Goal: Task Accomplishment & Management: Manage account settings

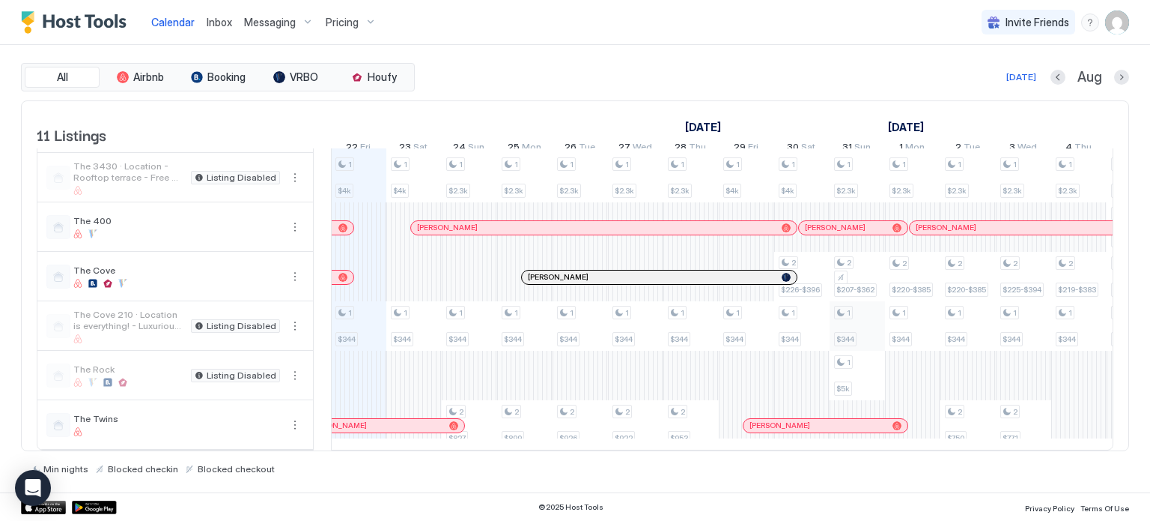
scroll to position [252, 0]
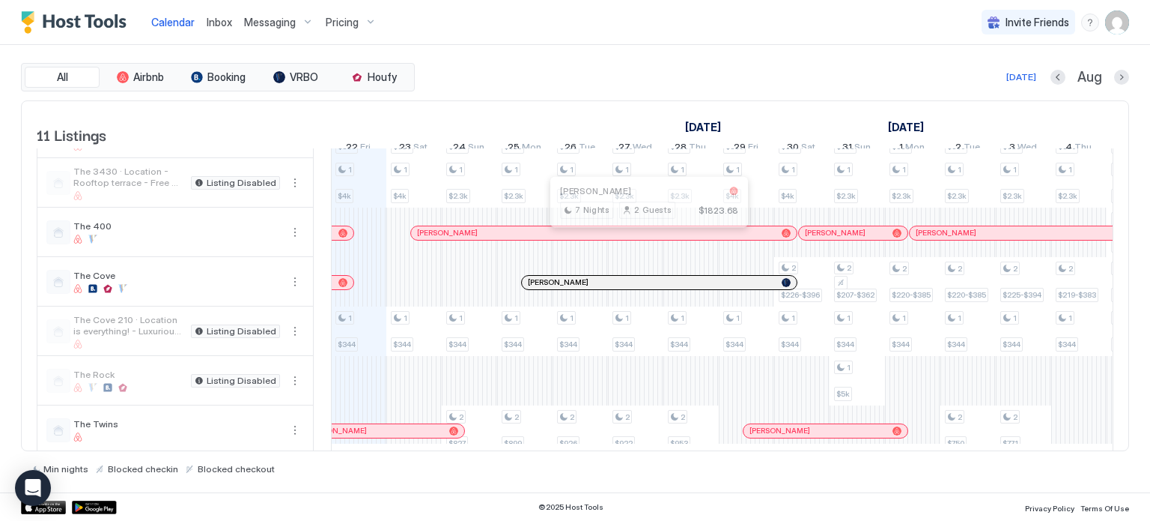
click at [643, 239] on div at bounding box center [643, 233] width 12 height 12
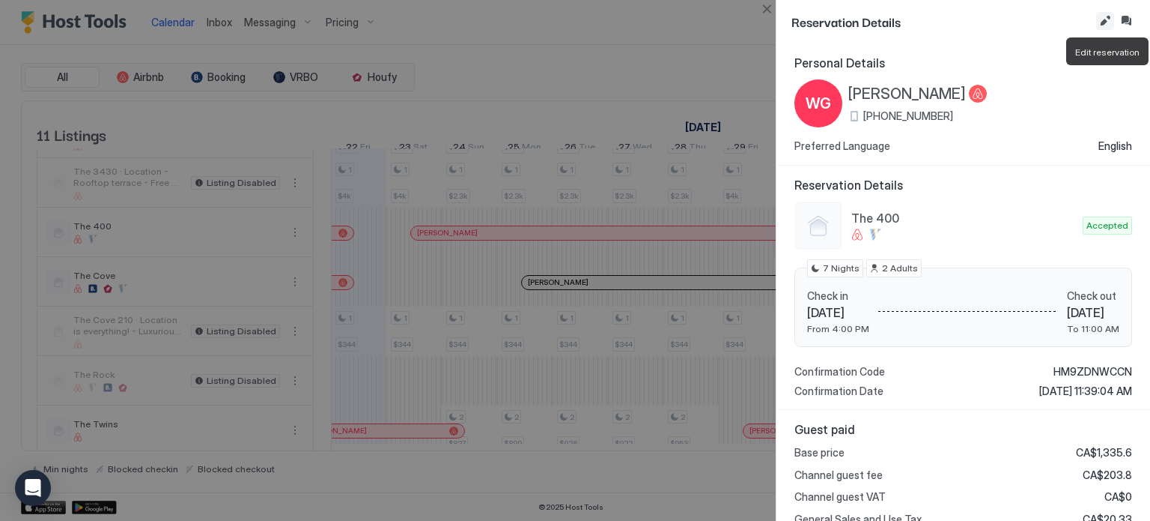
click at [1103, 17] on button "Edit reservation" at bounding box center [1106, 21] width 18 height 18
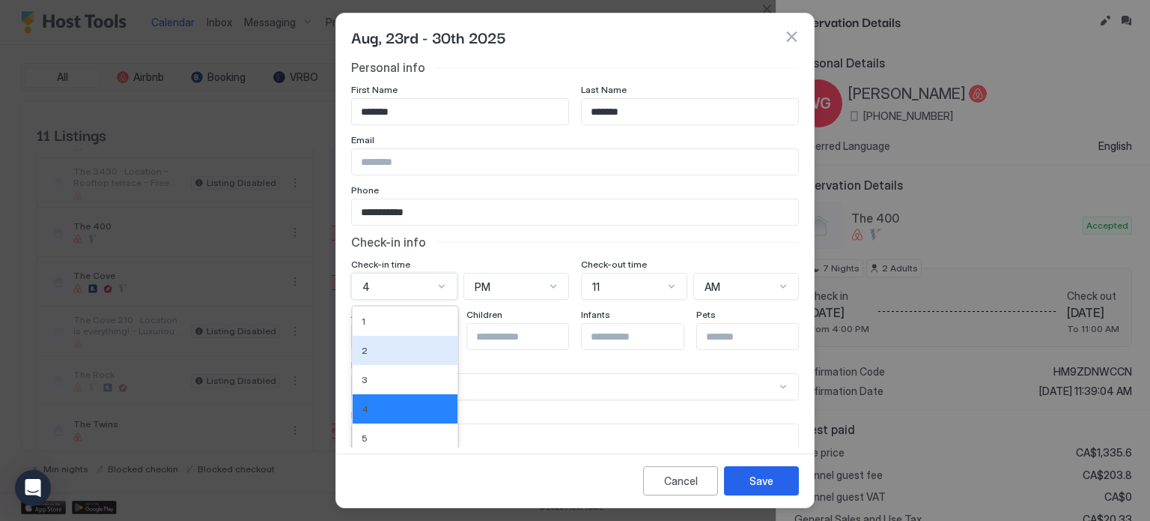
scroll to position [84, 0]
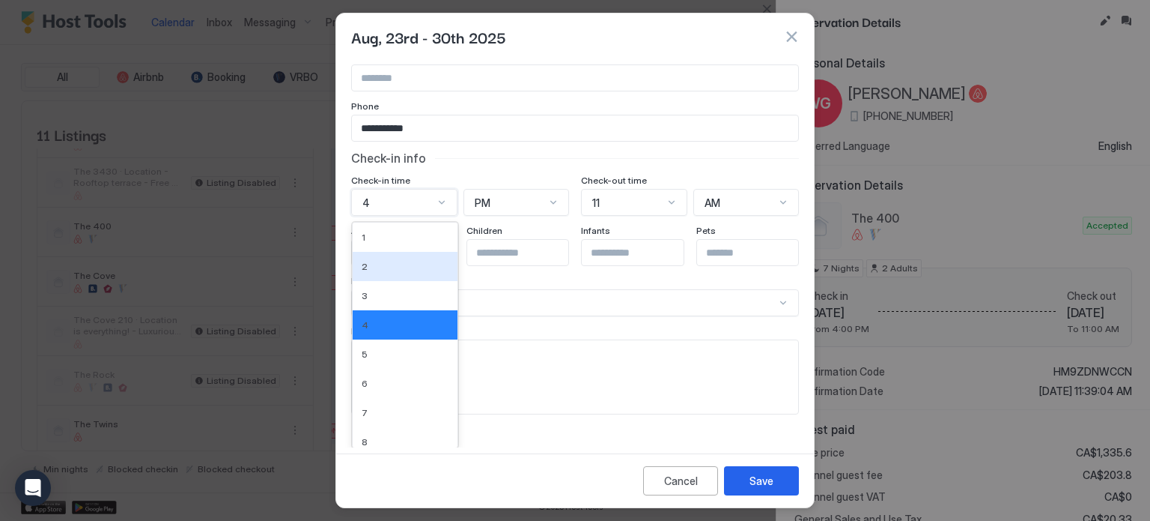
click at [410, 216] on div "12 results available. Use Up and Down to choose options, press Enter to select …" at bounding box center [404, 202] width 106 height 27
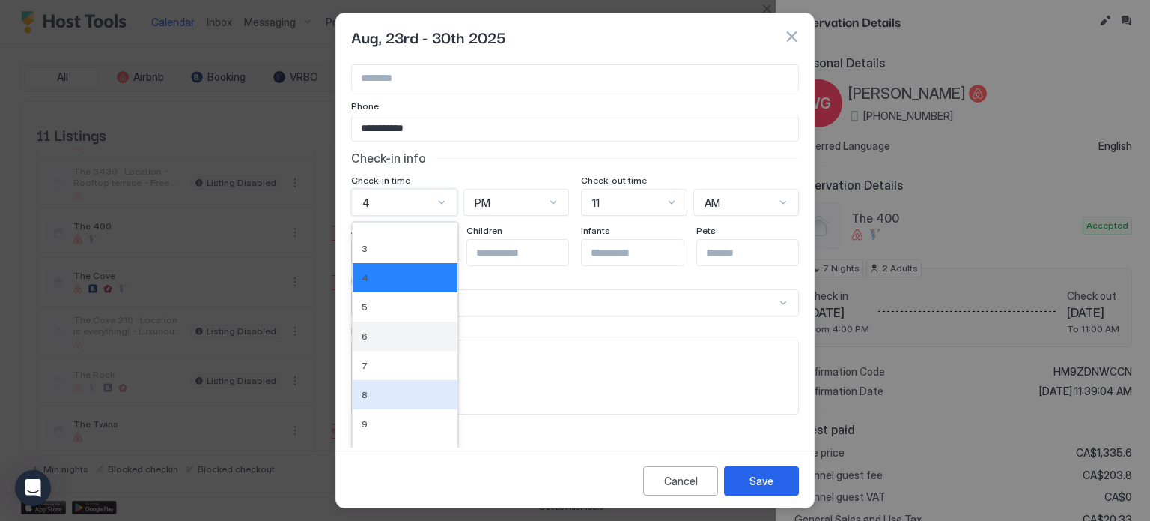
scroll to position [87, 0]
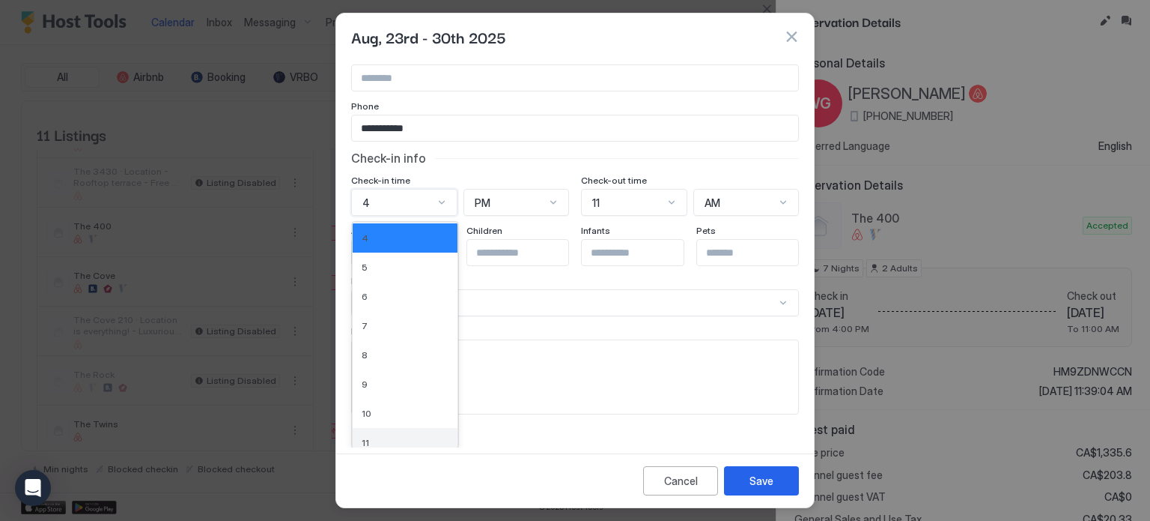
click at [389, 430] on div "11" at bounding box center [405, 442] width 105 height 29
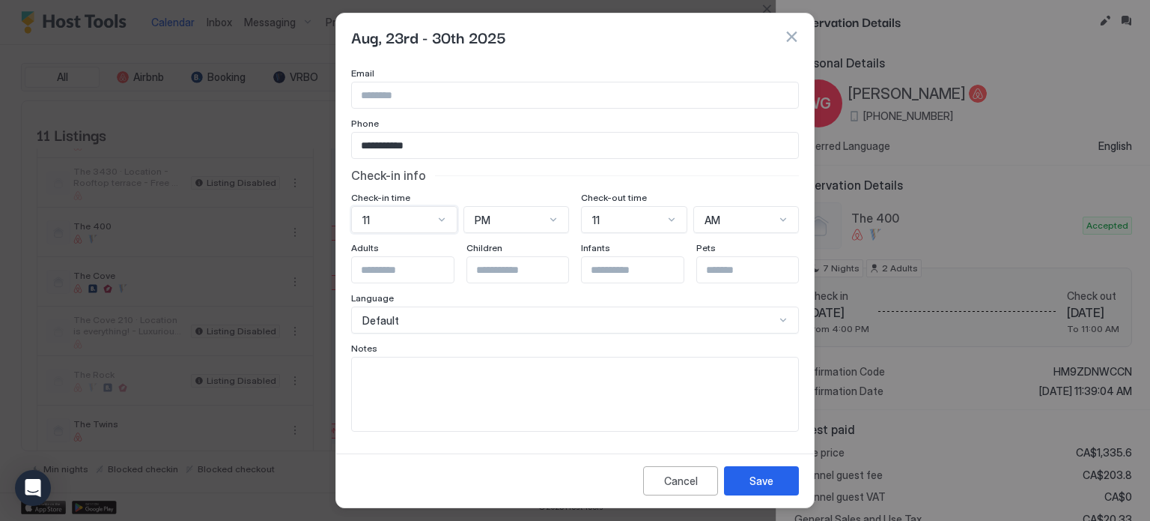
scroll to position [64, 0]
click at [488, 223] on div "PM" at bounding box center [510, 222] width 71 height 13
click at [488, 251] on div "AM" at bounding box center [517, 256] width 87 height 11
click at [777, 472] on button "Save" at bounding box center [761, 480] width 75 height 29
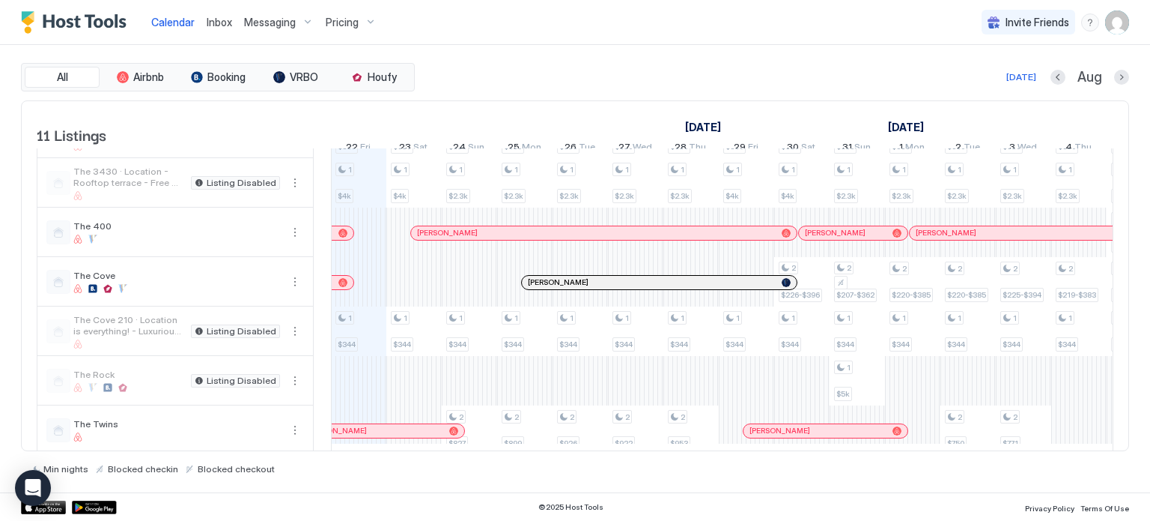
click at [557, 239] on div at bounding box center [558, 233] width 12 height 12
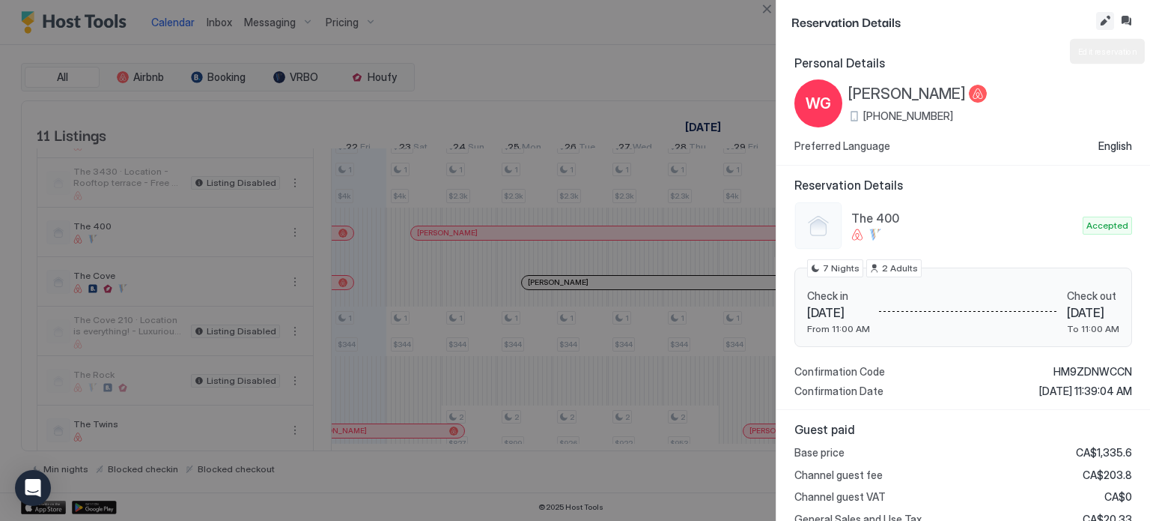
click at [1098, 17] on button "Edit reservation" at bounding box center [1106, 21] width 18 height 18
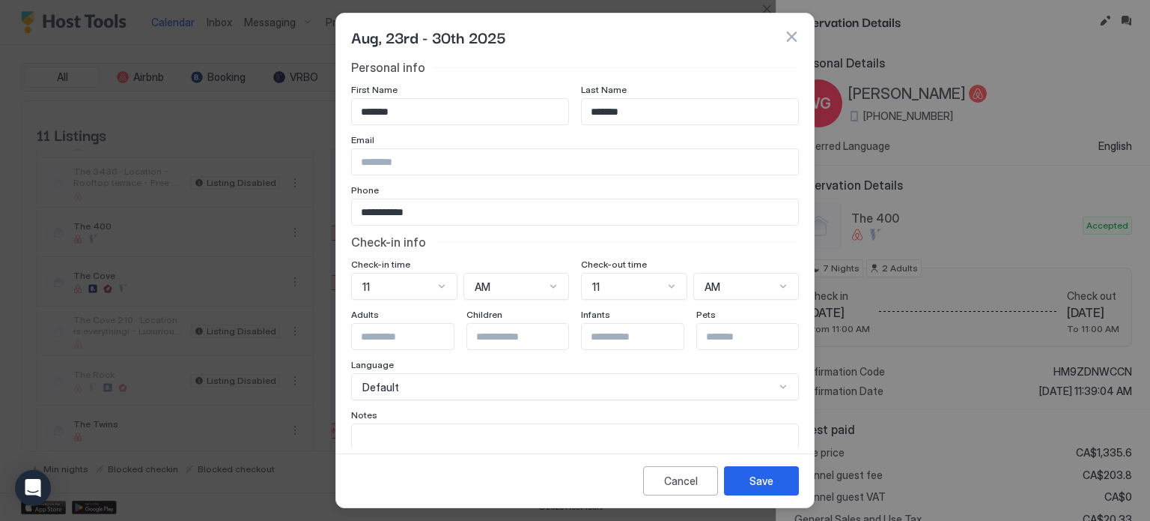
click at [788, 34] on button "button" at bounding box center [791, 36] width 15 height 15
